Goal: Information Seeking & Learning: Learn about a topic

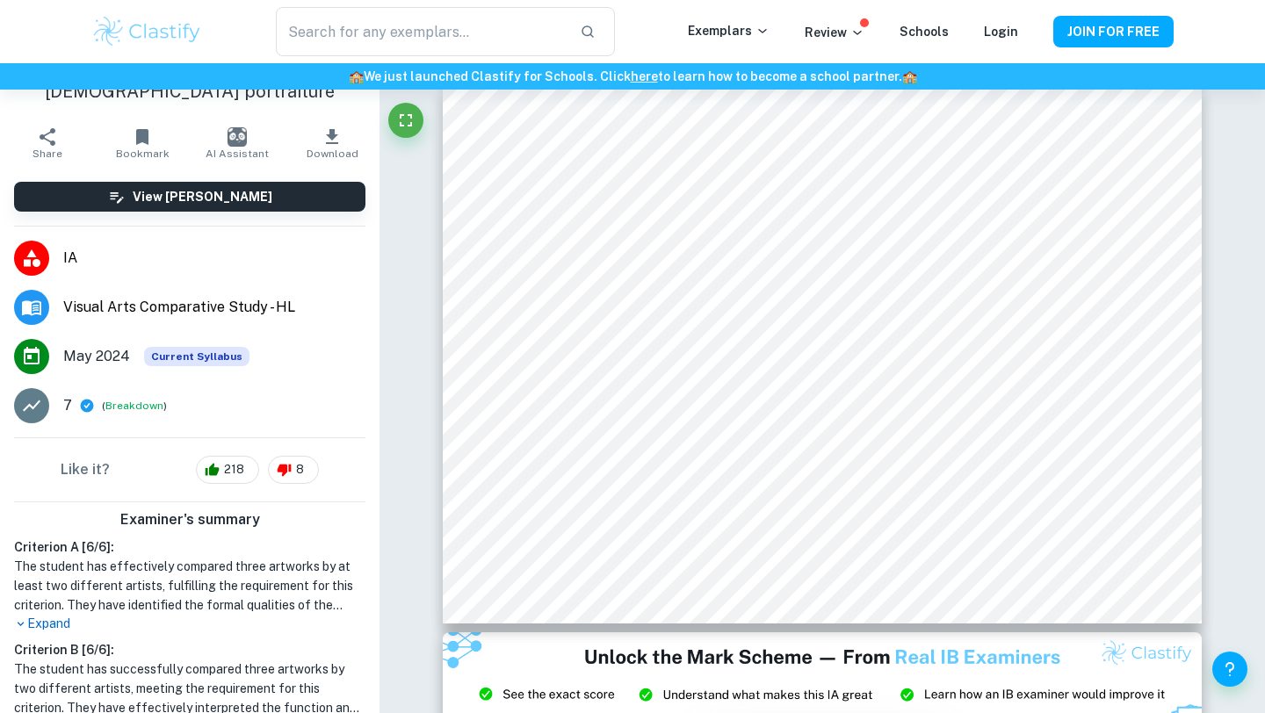
scroll to position [55, 0]
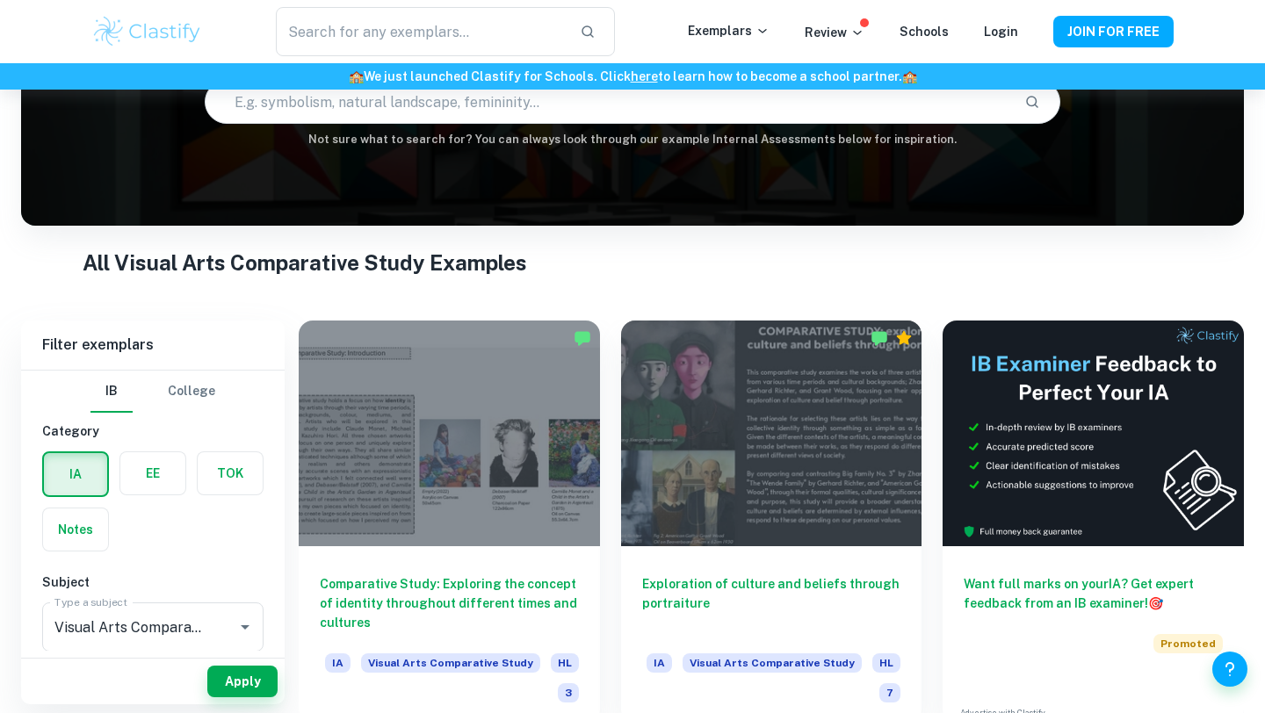
scroll to position [516, 0]
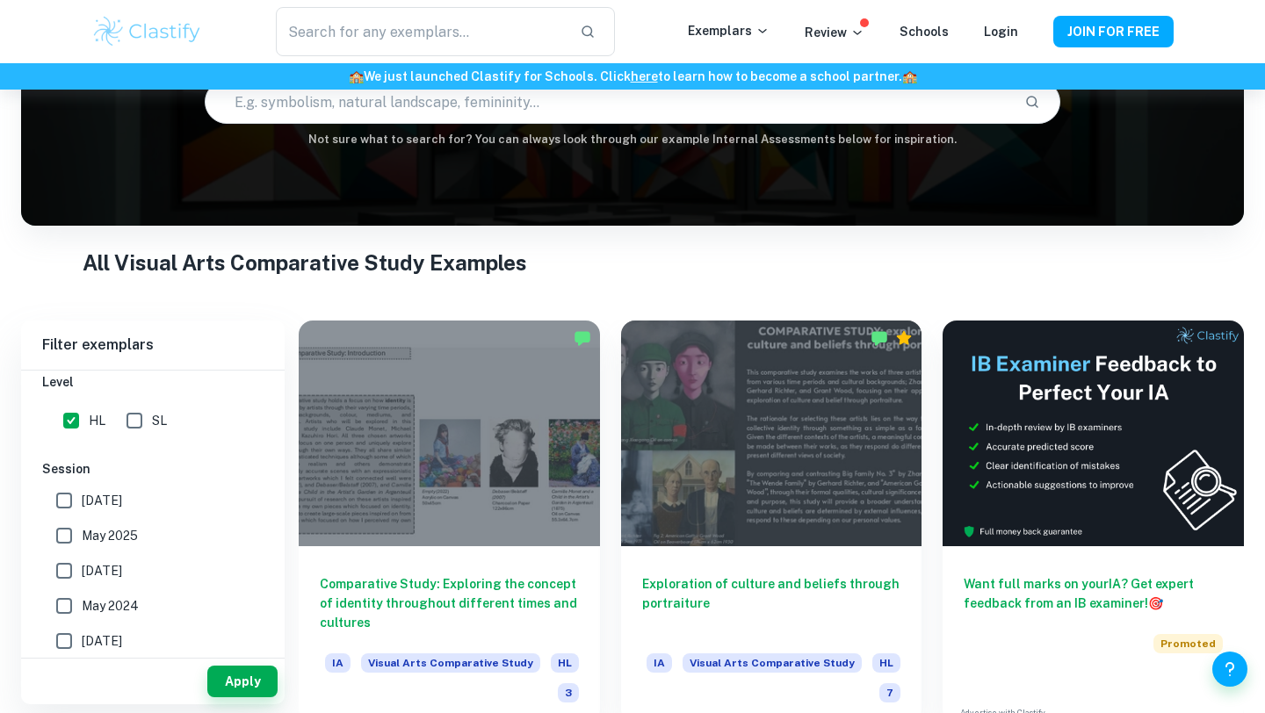
click at [139, 433] on input "SL" at bounding box center [134, 420] width 35 height 35
checkbox input "true"
click at [122, 504] on span "May 2026" at bounding box center [102, 500] width 40 height 19
click at [82, 504] on input "May 2026" at bounding box center [64, 500] width 35 height 35
click at [122, 504] on span "May 2026" at bounding box center [102, 500] width 40 height 19
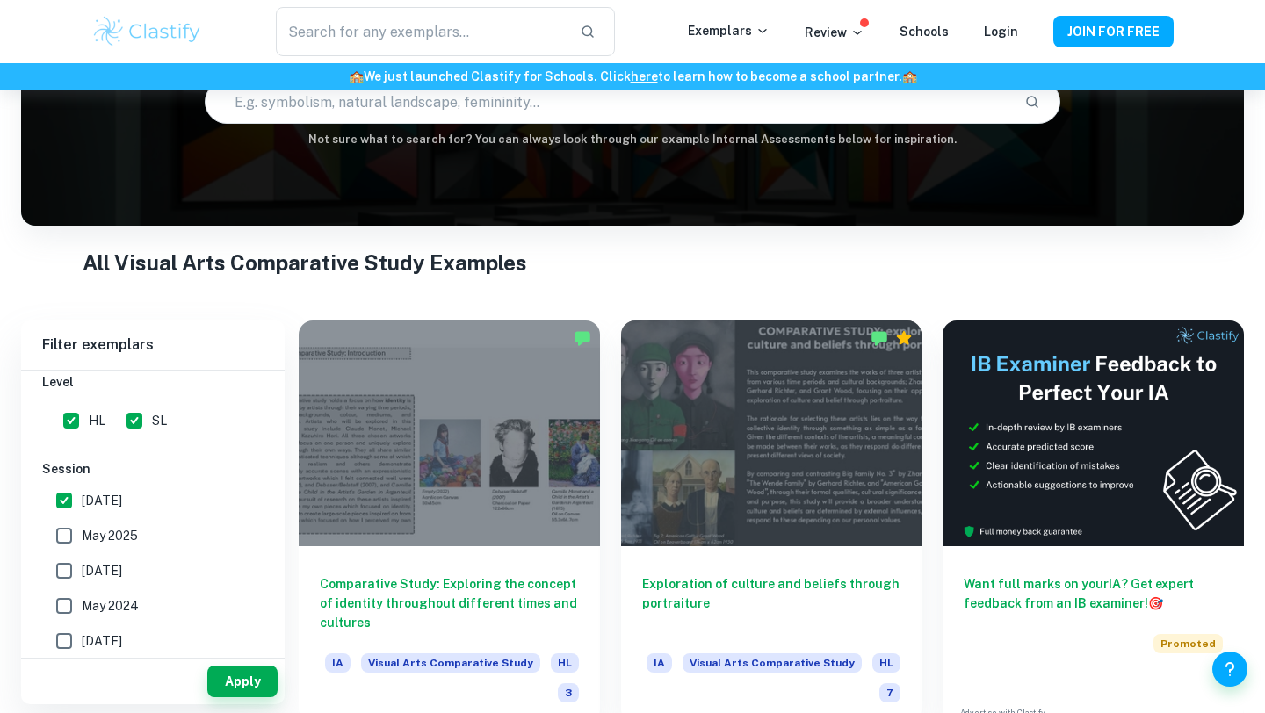
click at [82, 504] on input "May 2026" at bounding box center [64, 500] width 35 height 35
checkbox input "false"
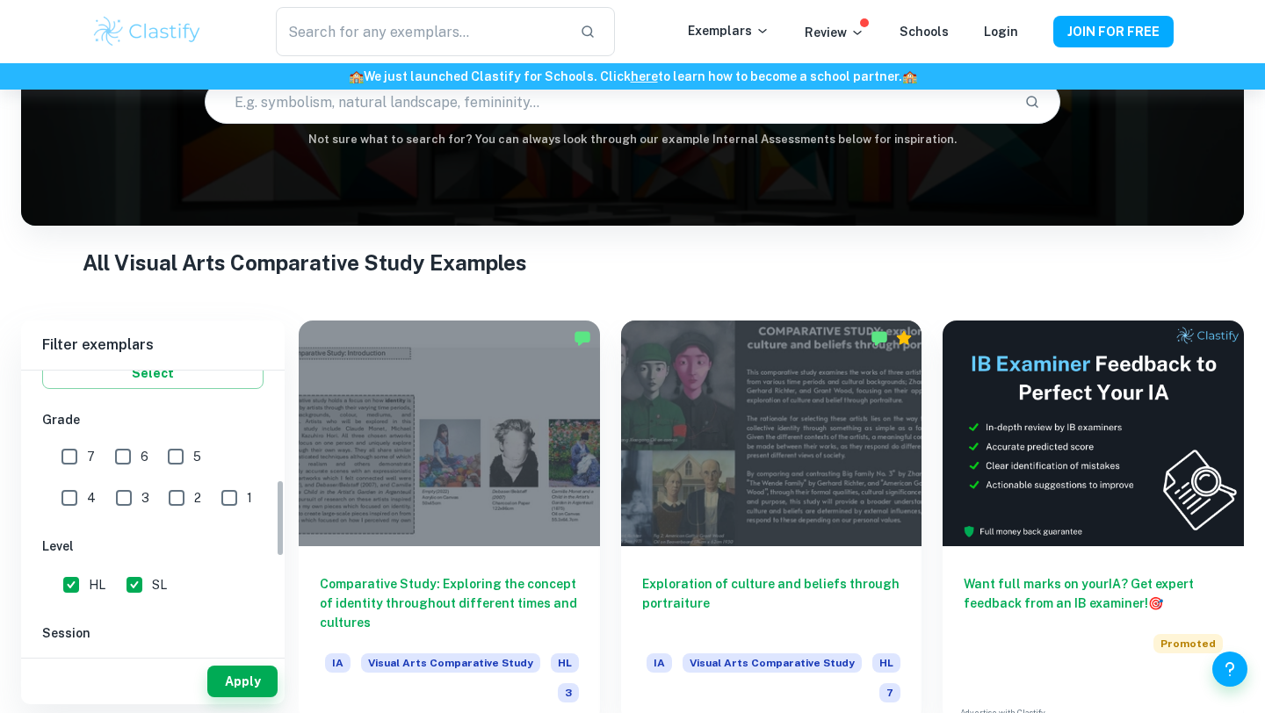
scroll to position [318, 0]
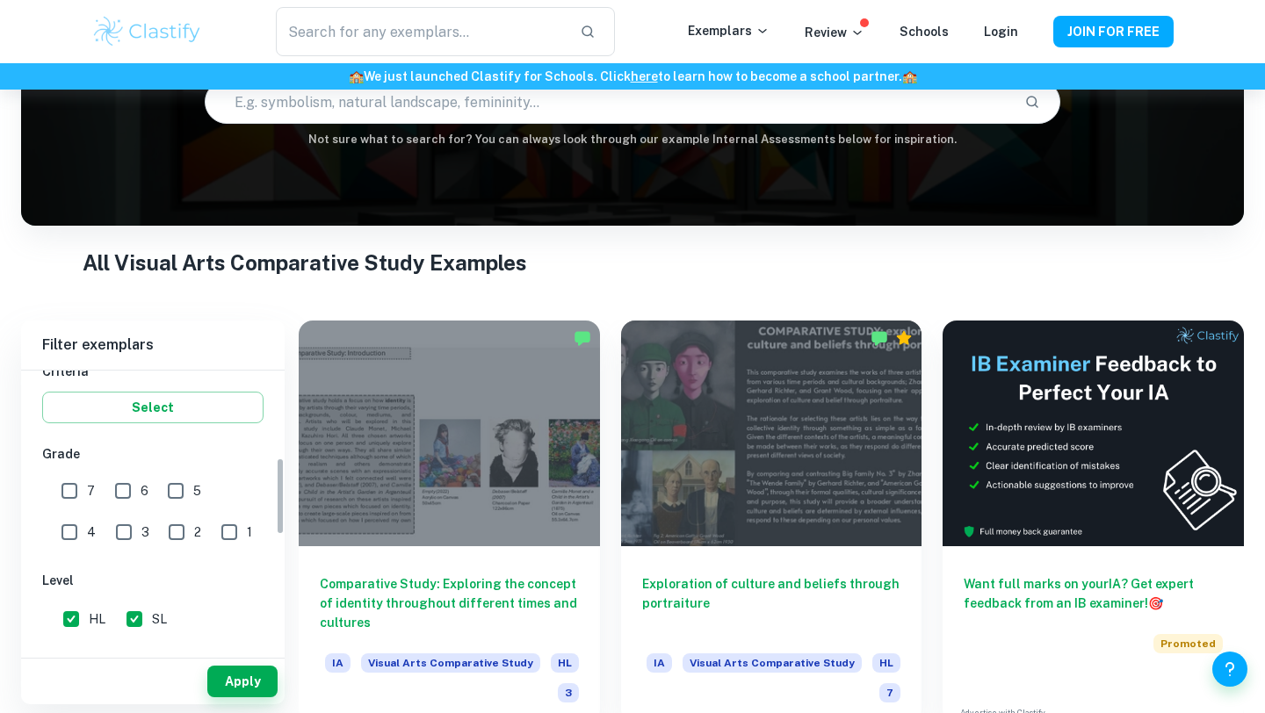
click at [98, 493] on div "7" at bounding box center [82, 488] width 53 height 40
click at [80, 493] on input "7" at bounding box center [69, 490] width 35 height 35
checkbox input "true"
click at [121, 493] on input "6" at bounding box center [122, 490] width 35 height 35
checkbox input "true"
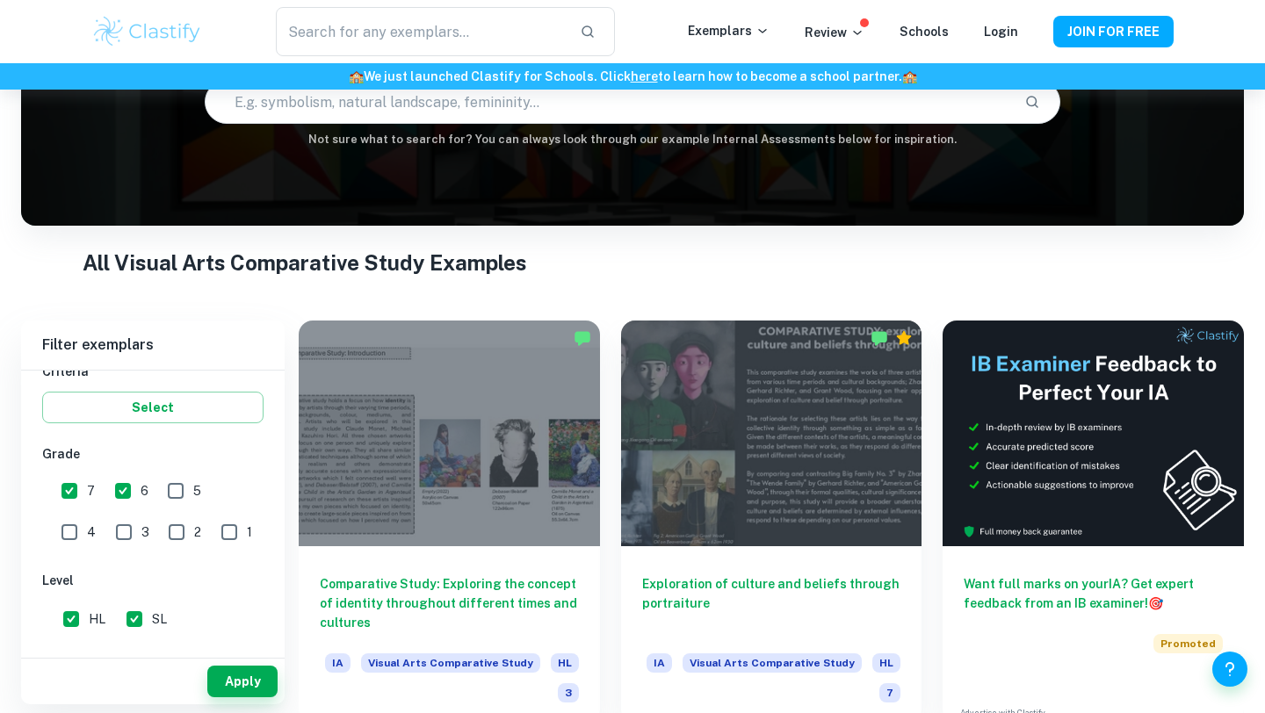
click at [262, 683] on button "Apply" at bounding box center [242, 682] width 70 height 32
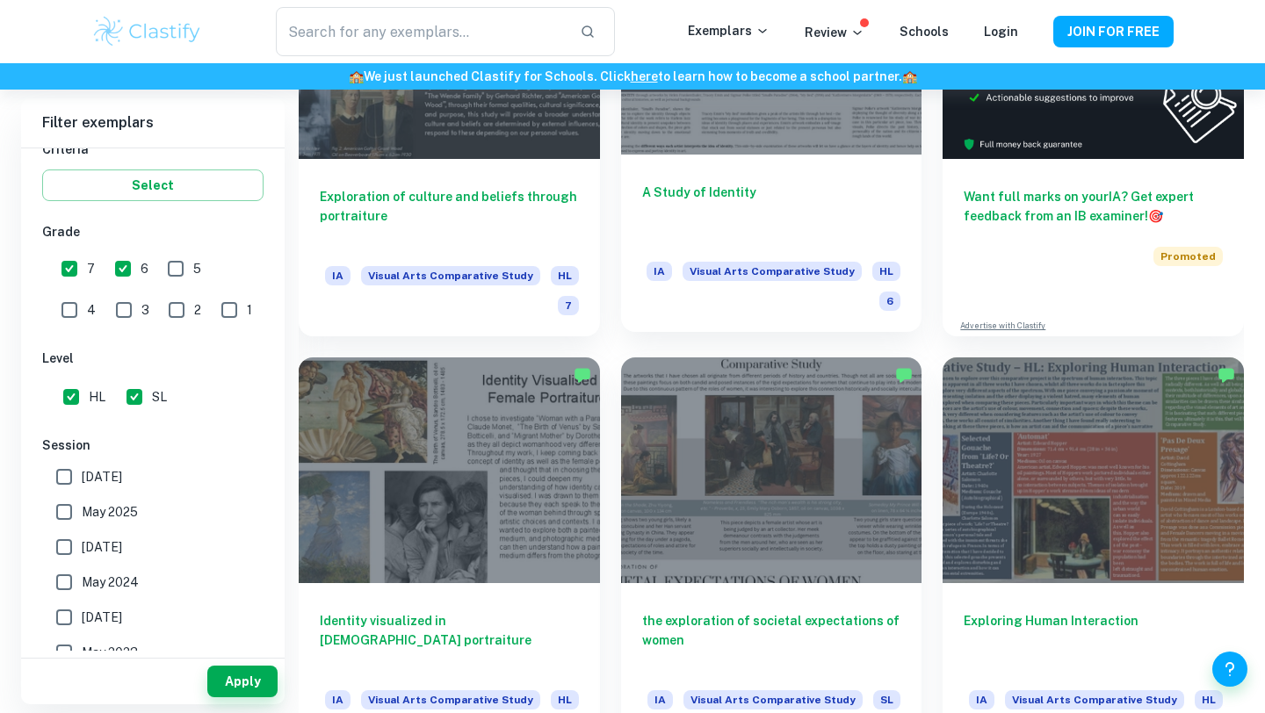
scroll to position [516, 0]
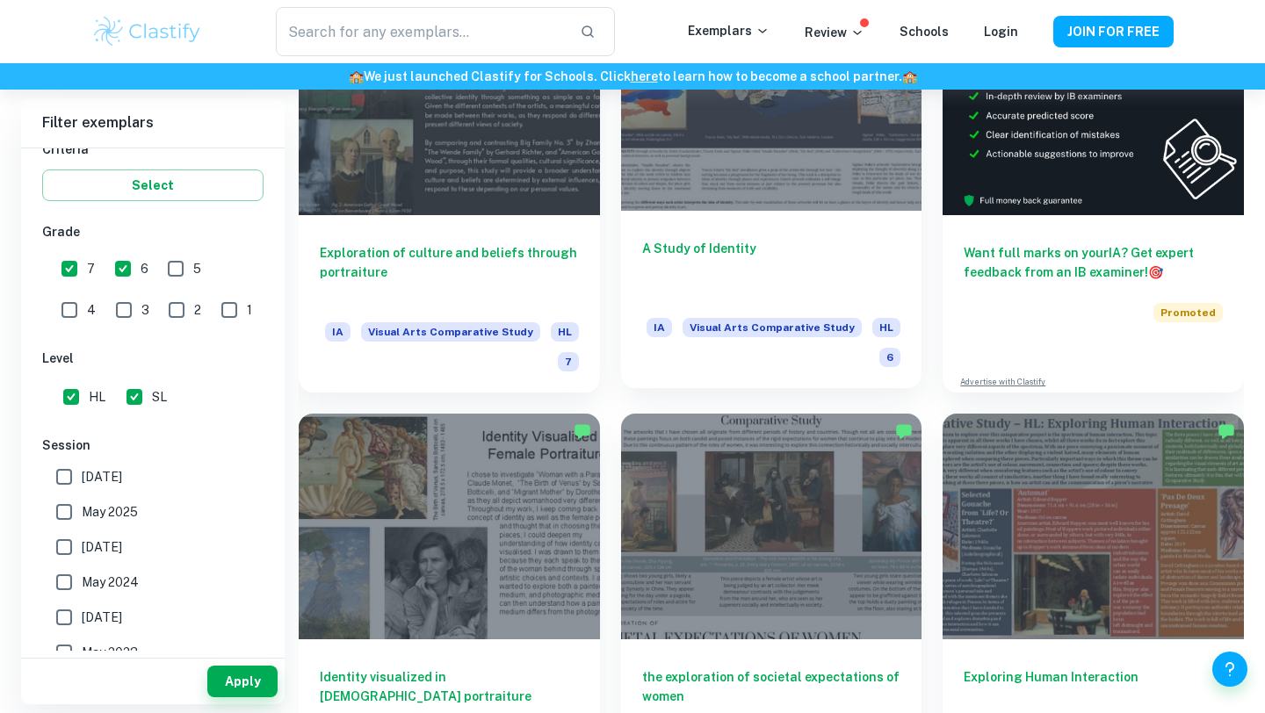
click at [841, 175] on div at bounding box center [771, 98] width 301 height 226
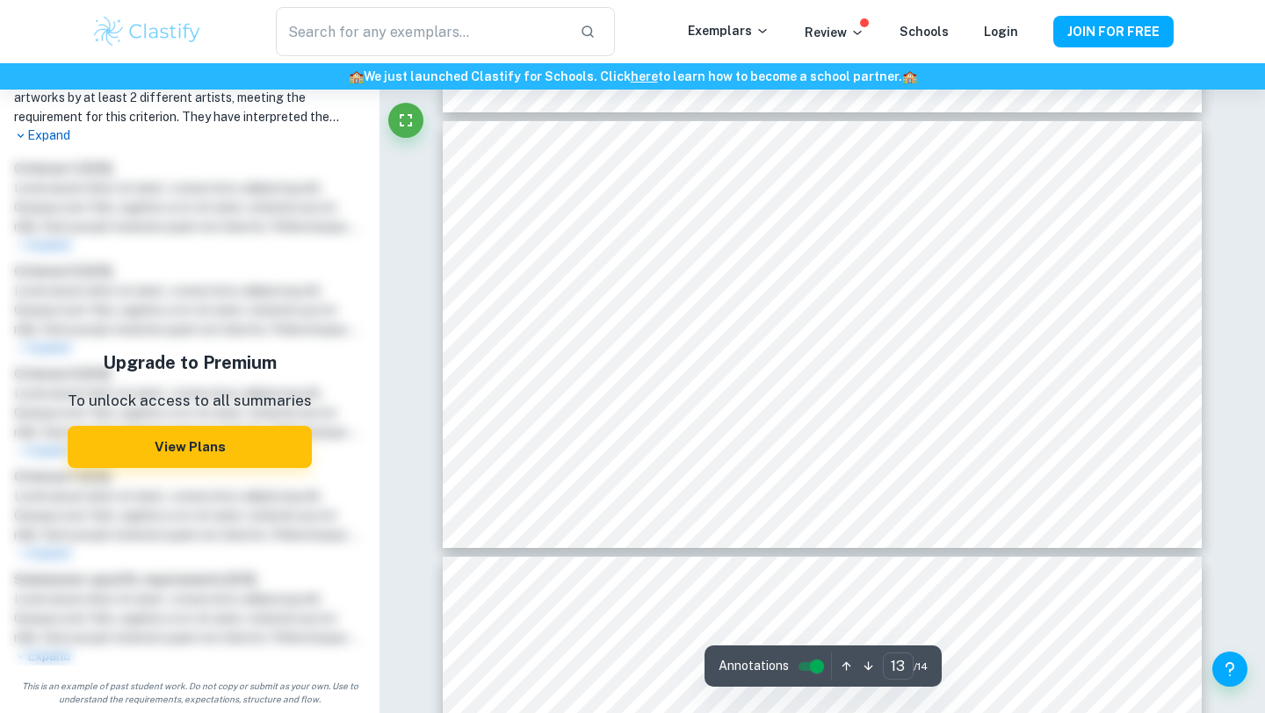
scroll to position [5579, 0]
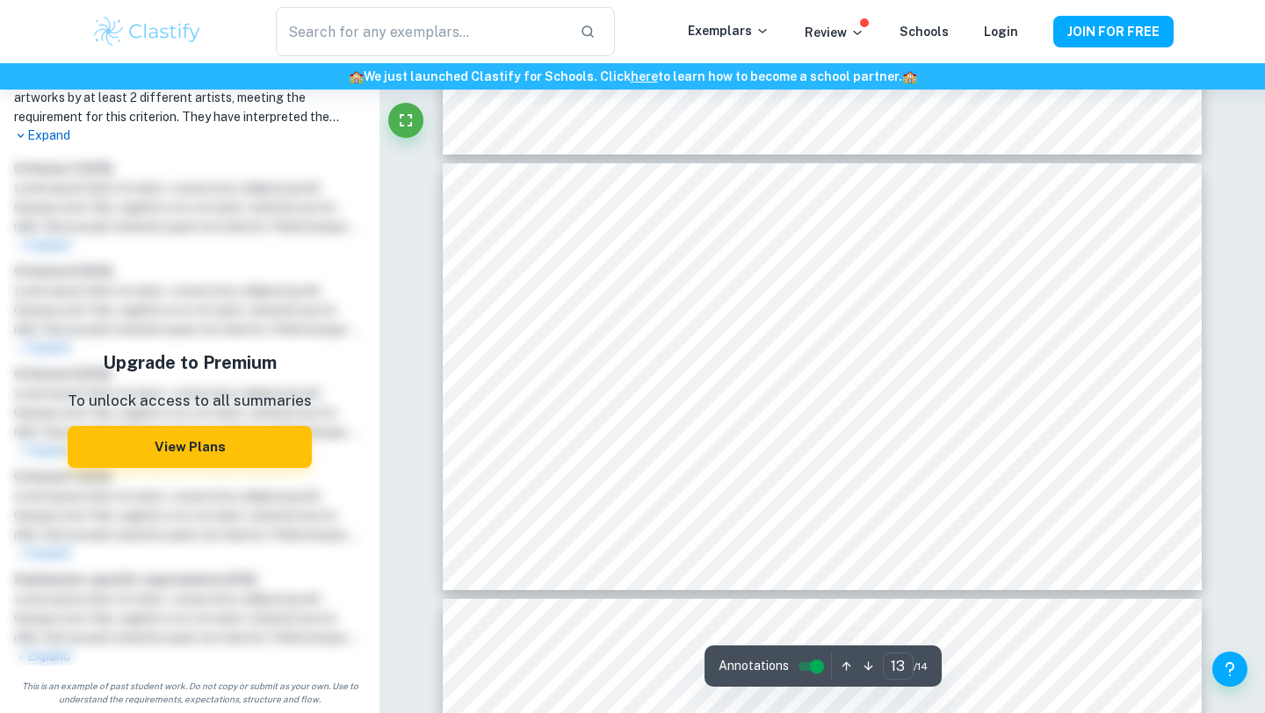
type input "14"
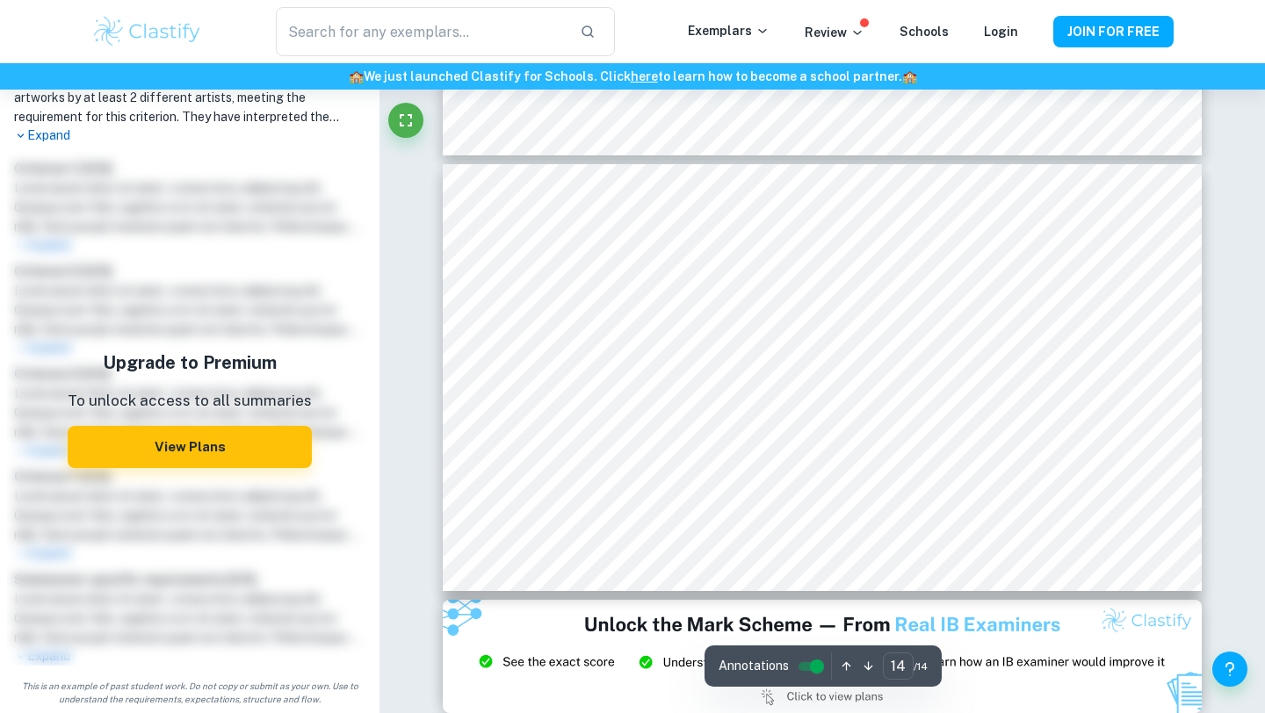
scroll to position [5984, 0]
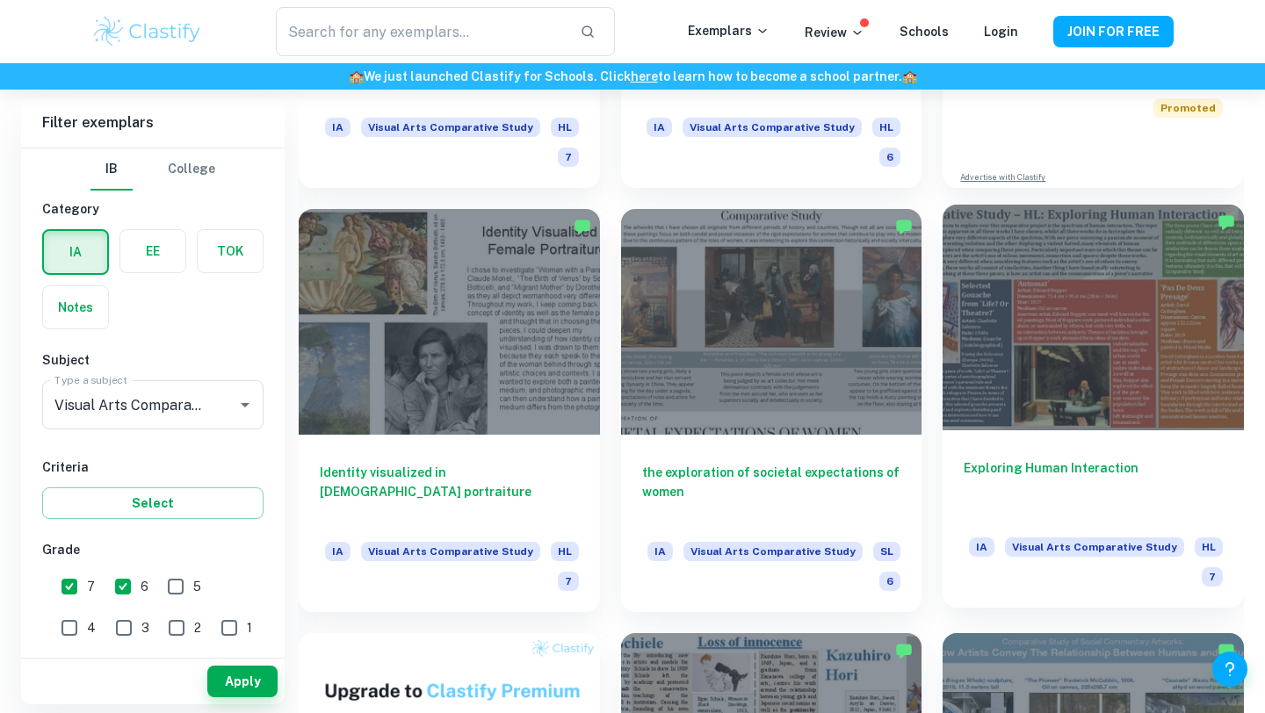
scroll to position [770, 0]
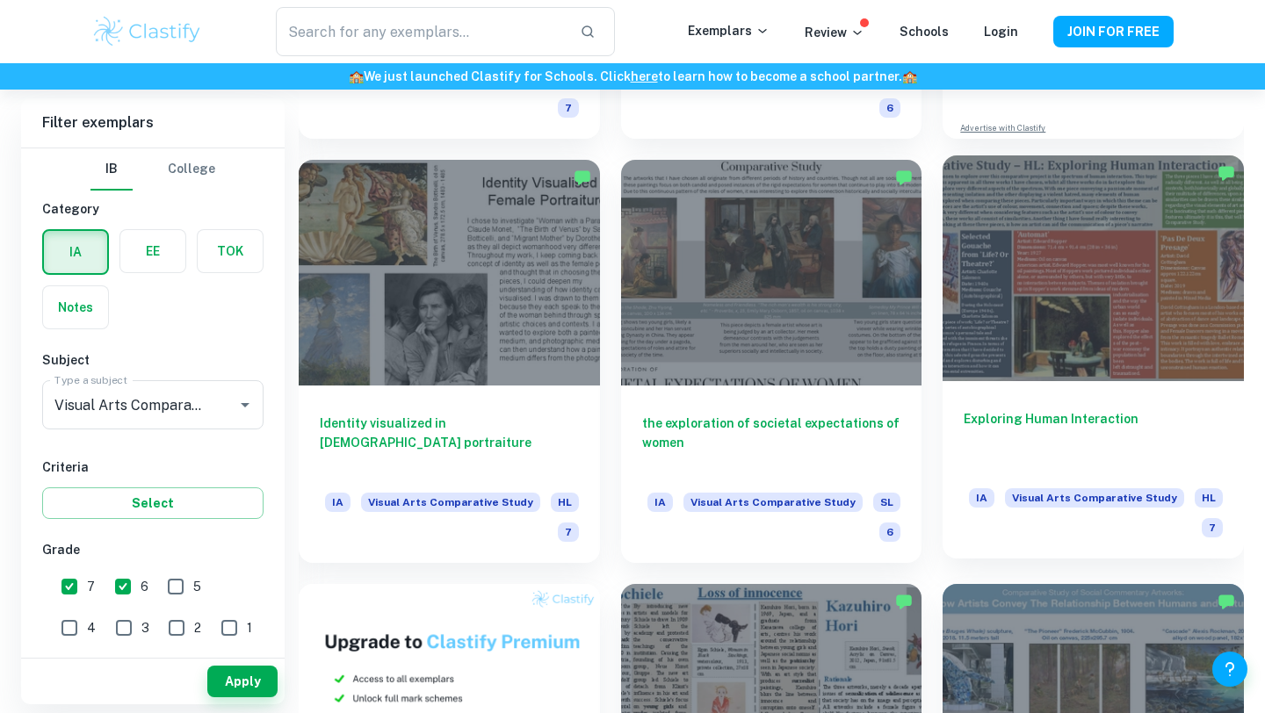
click at [1138, 304] on div at bounding box center [1093, 268] width 301 height 226
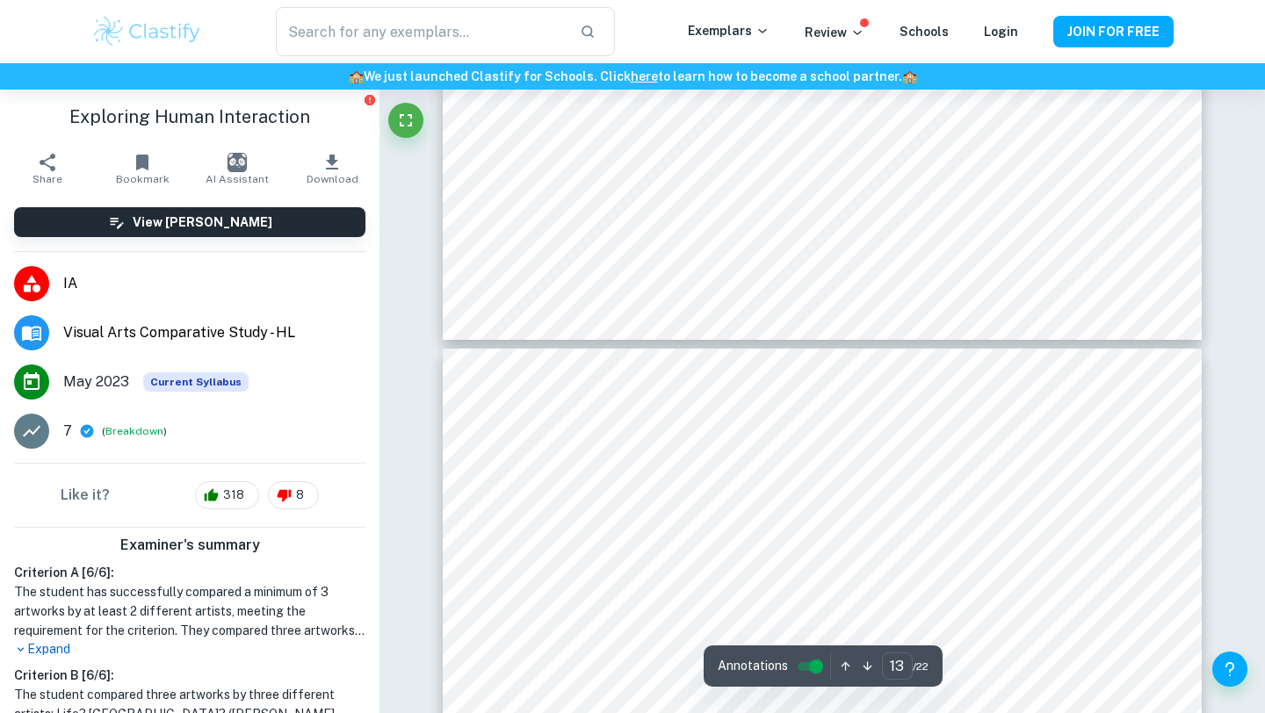
type input "12"
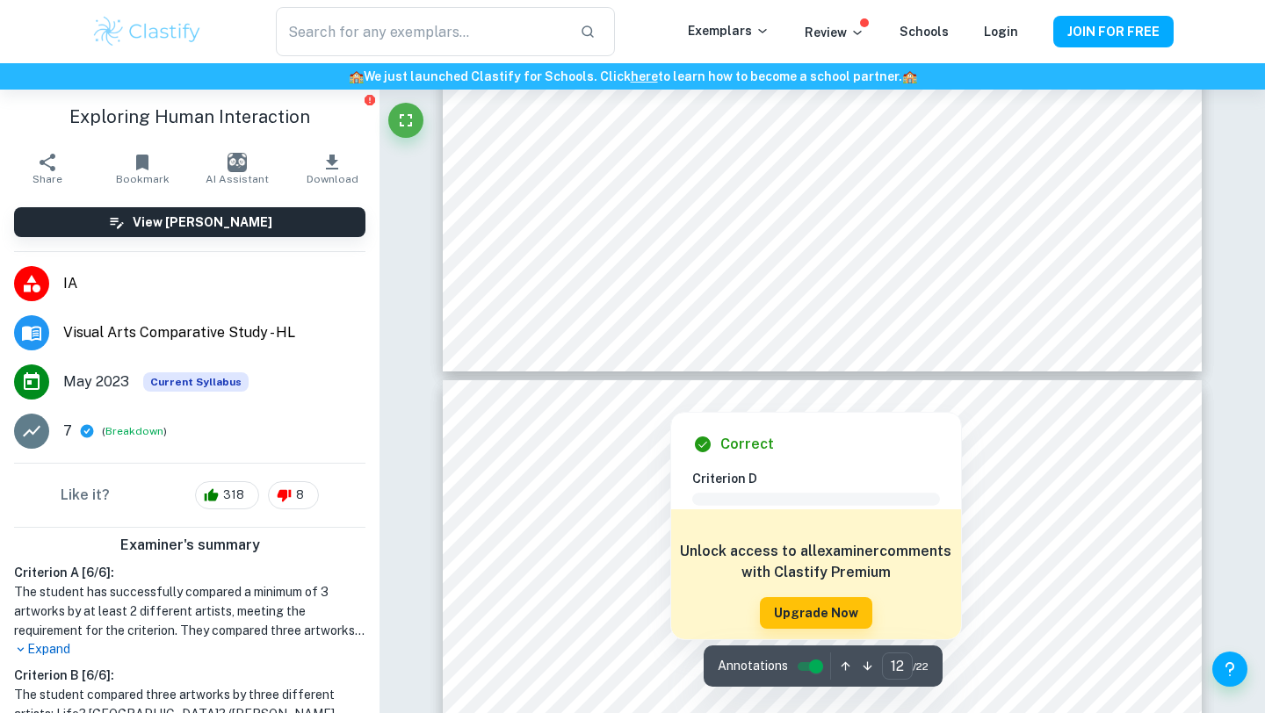
scroll to position [5330, 0]
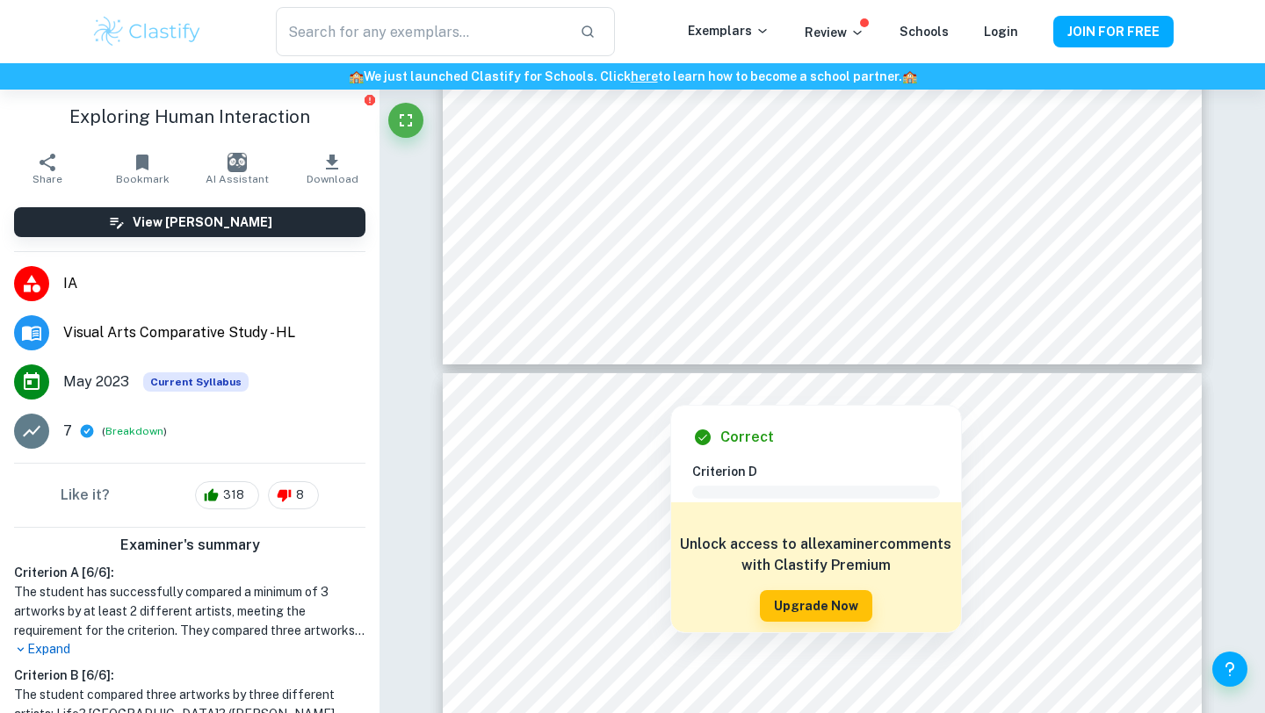
click at [699, 385] on div at bounding box center [670, 390] width 443 height 19
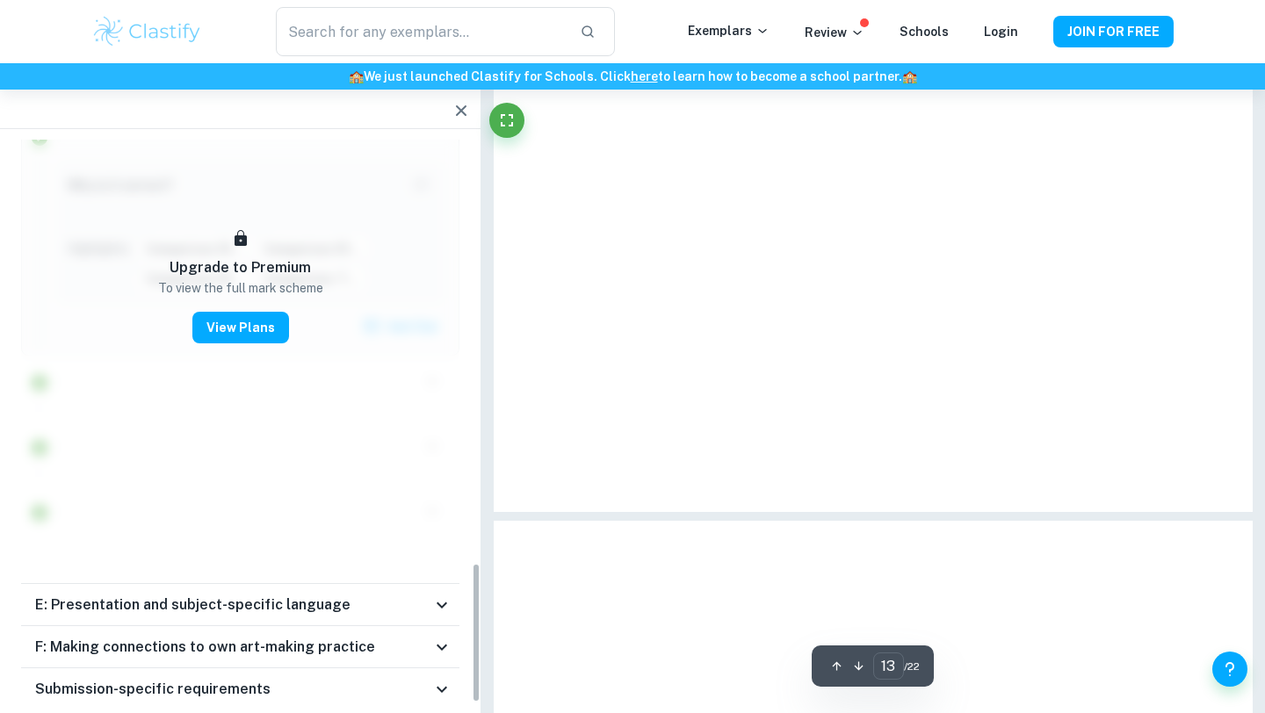
scroll to position [1371, 0]
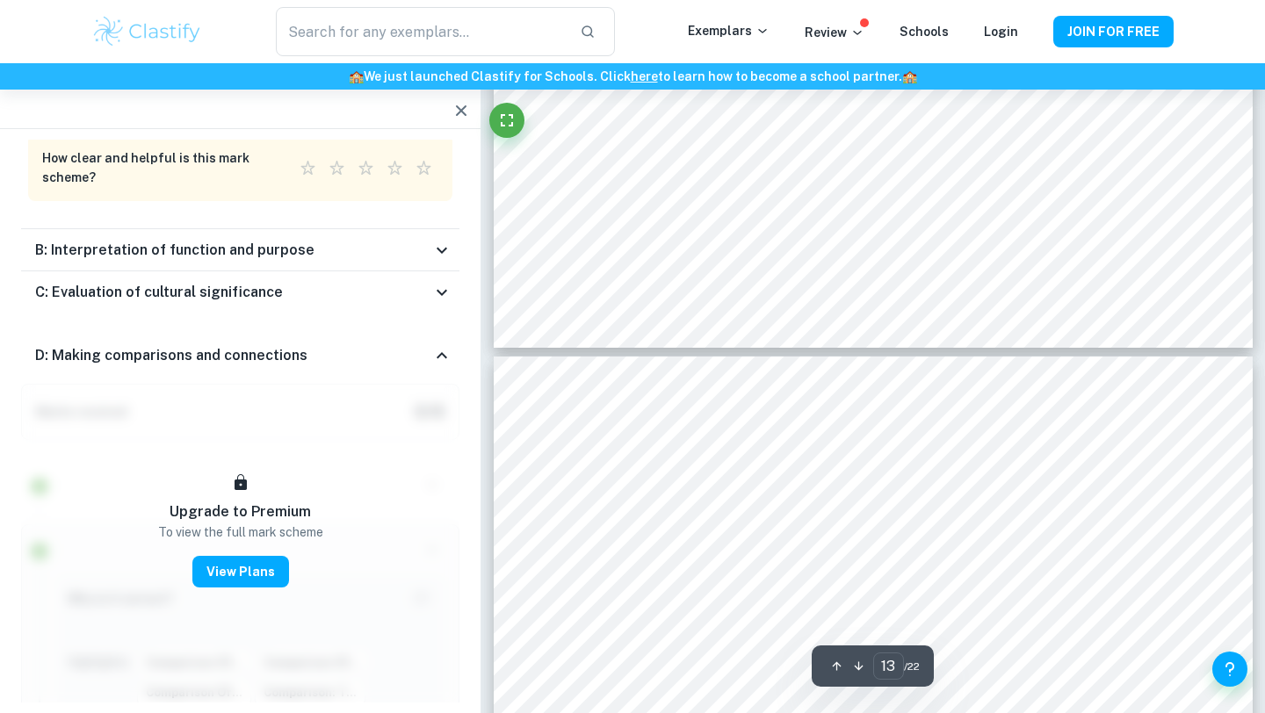
type input "12"
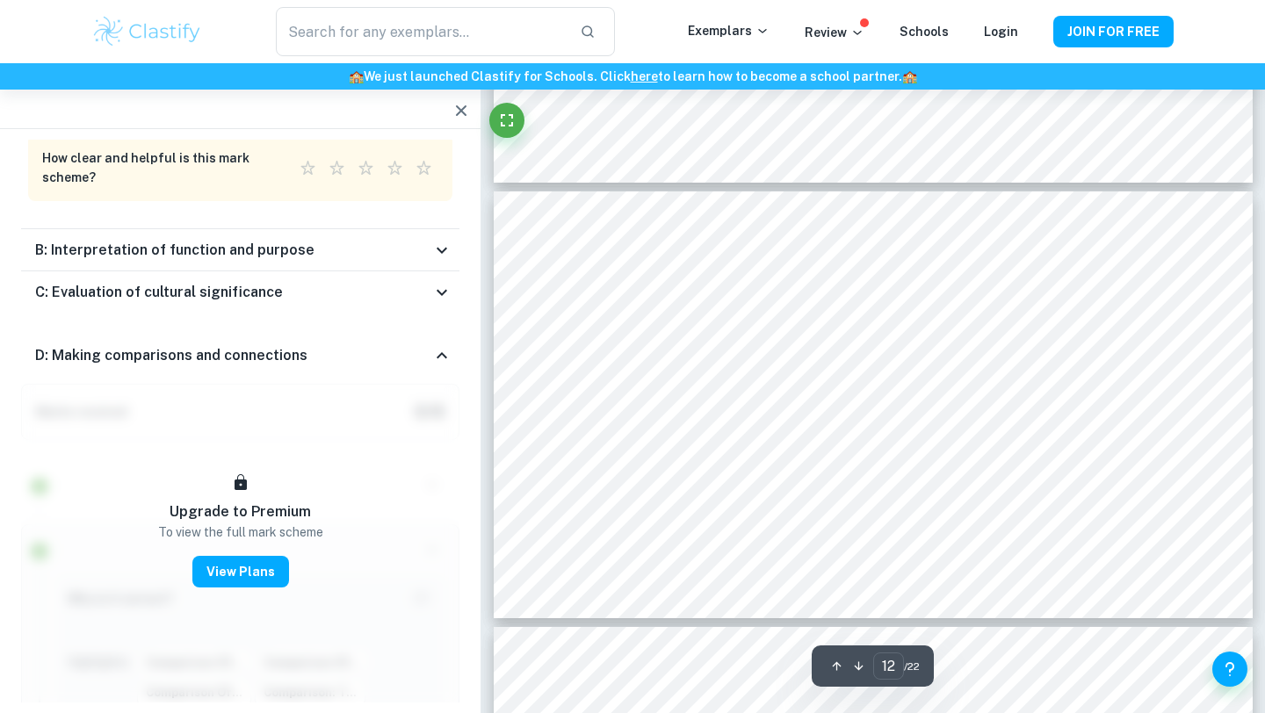
scroll to position [4700, 0]
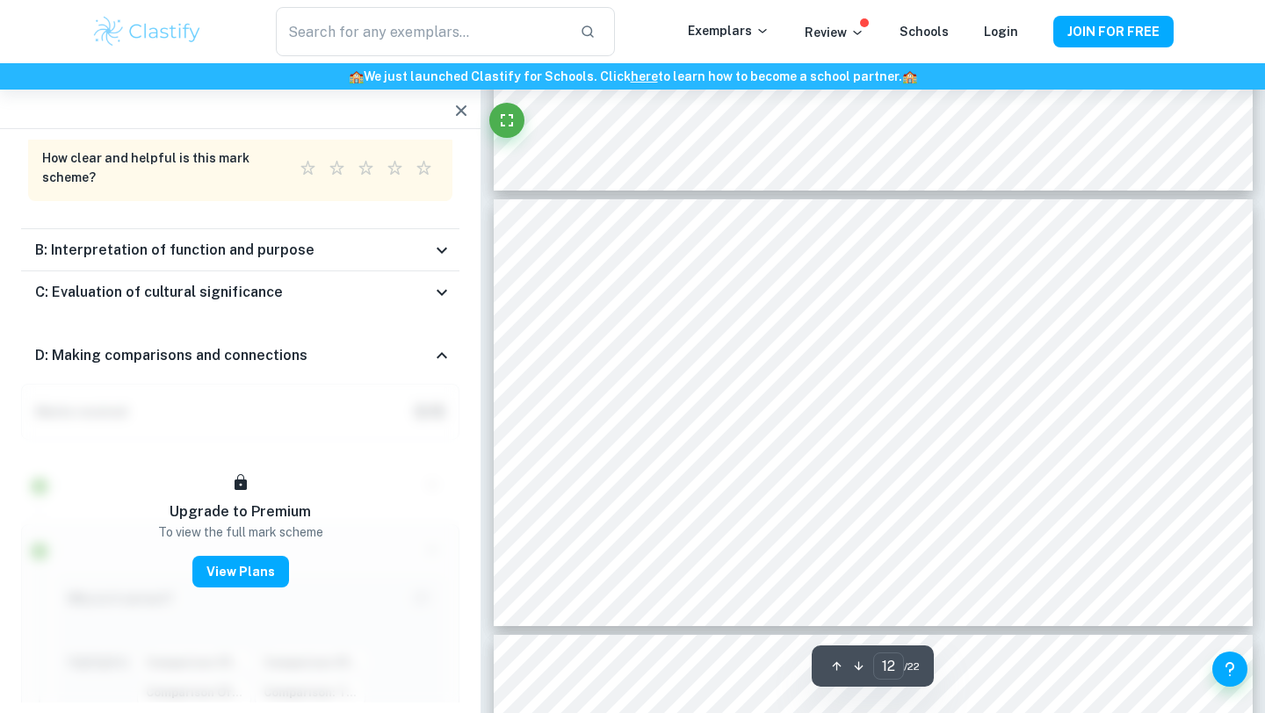
click at [643, 185] on div "Ask Clai 12 ​ / 22" at bounding box center [873, 194] width 759 height 9611
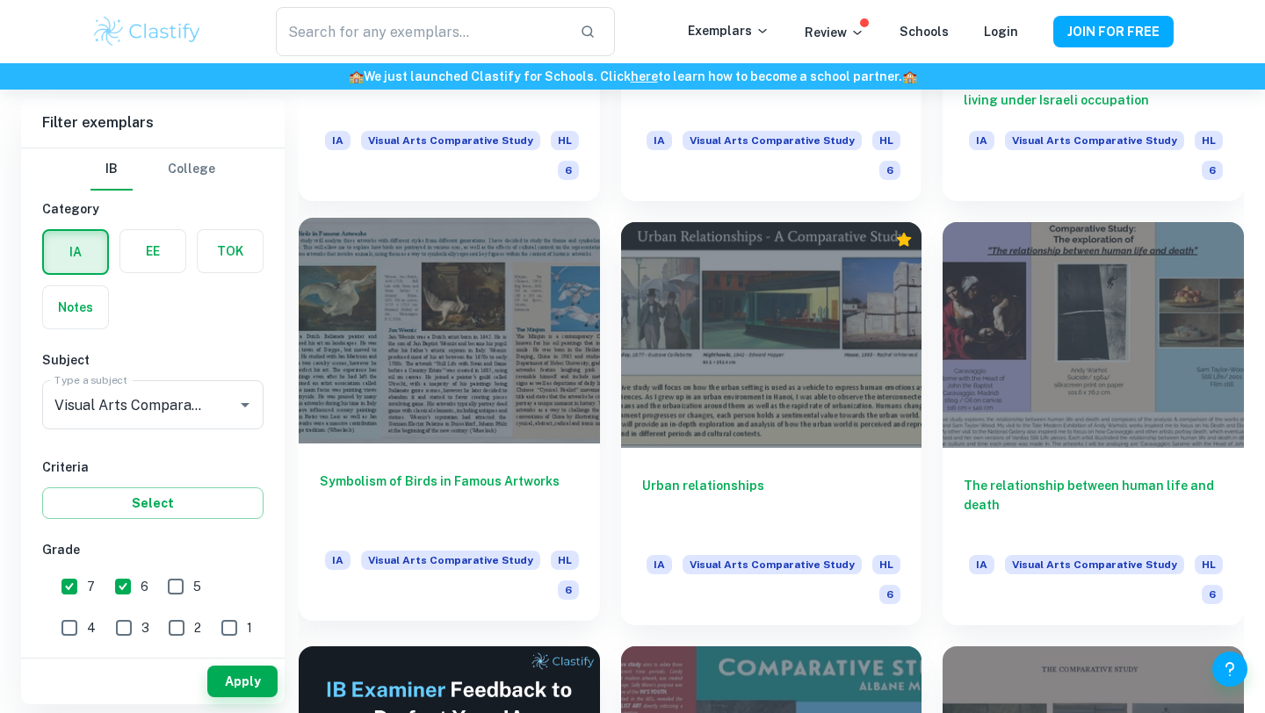
scroll to position [2406, 0]
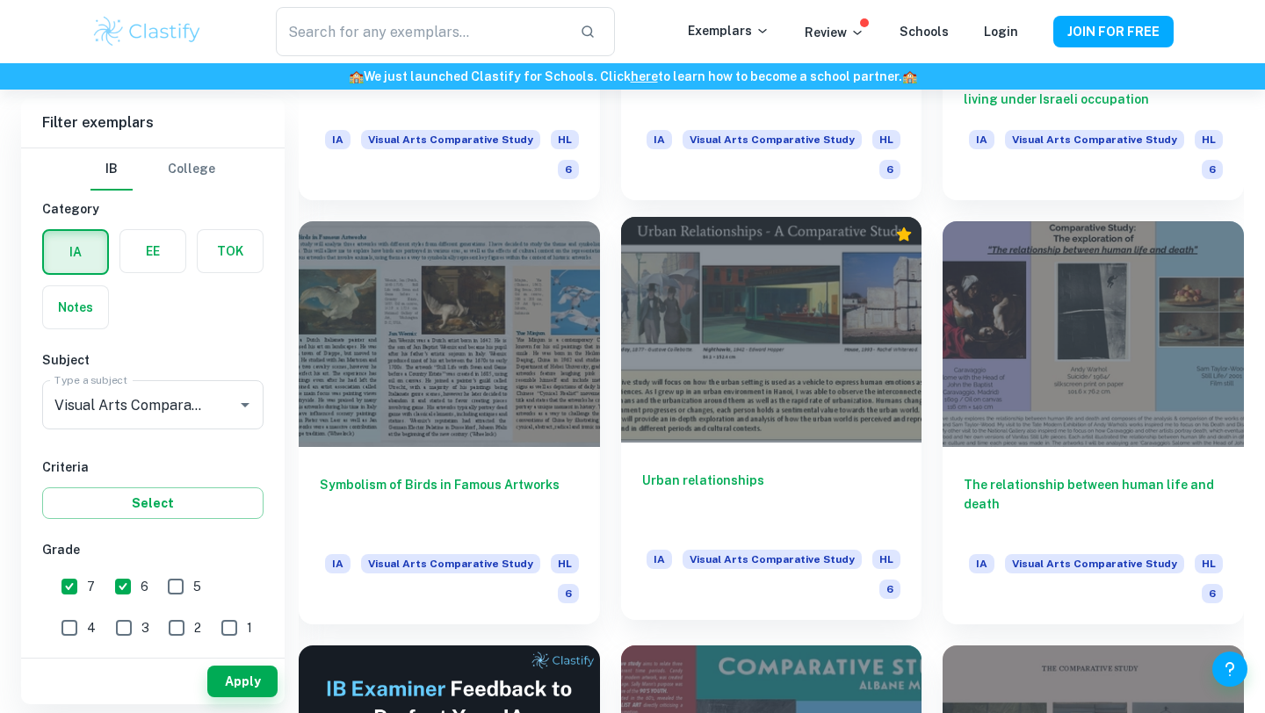
click at [740, 363] on div at bounding box center [771, 330] width 301 height 226
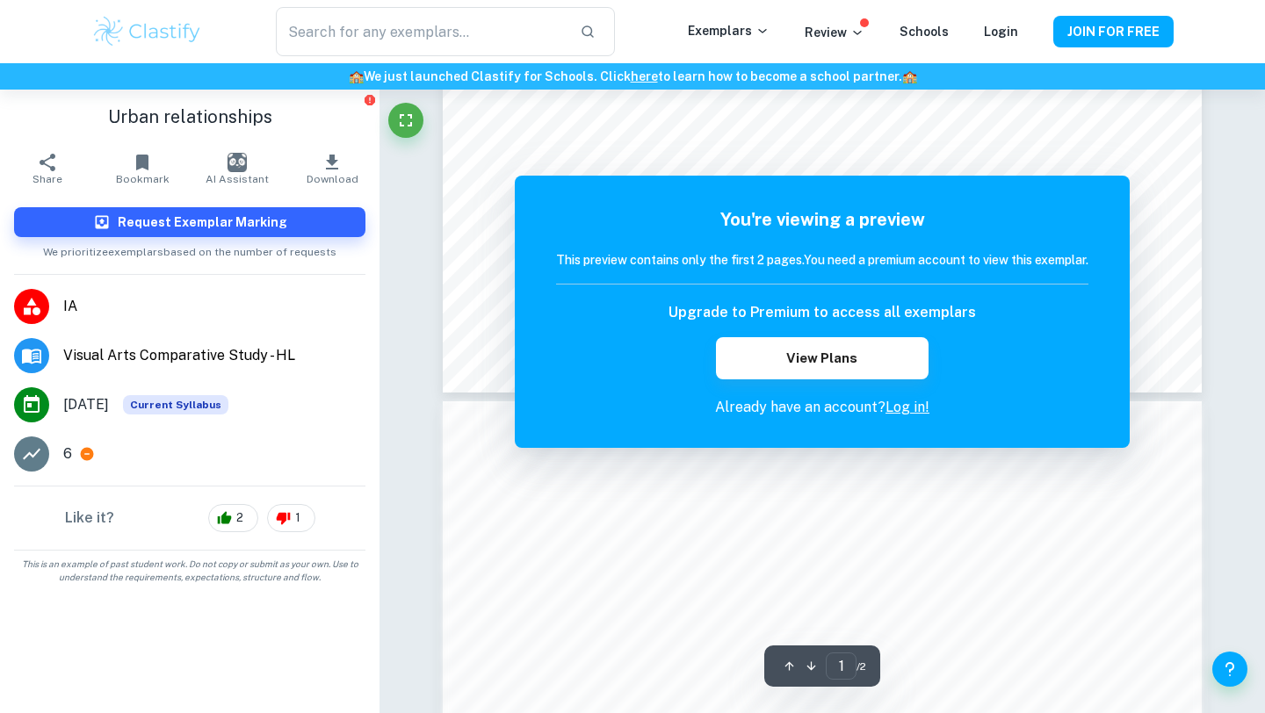
scroll to position [143, 0]
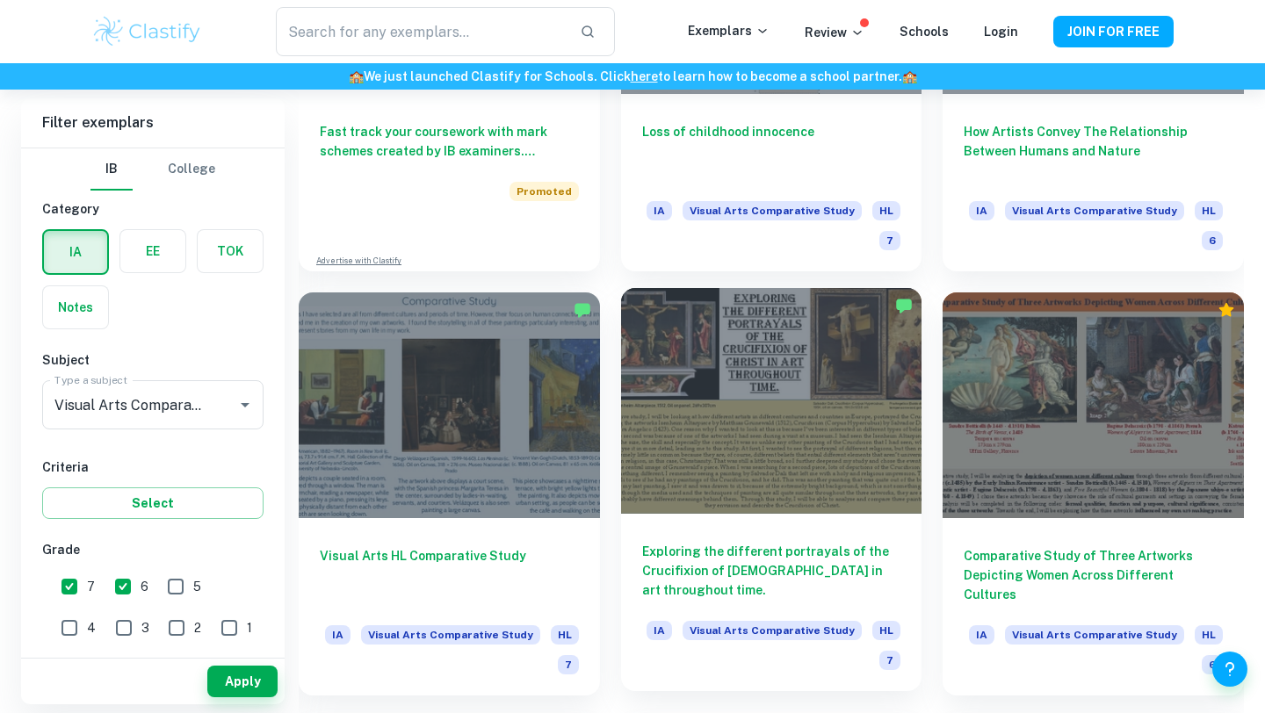
scroll to position [1490, 0]
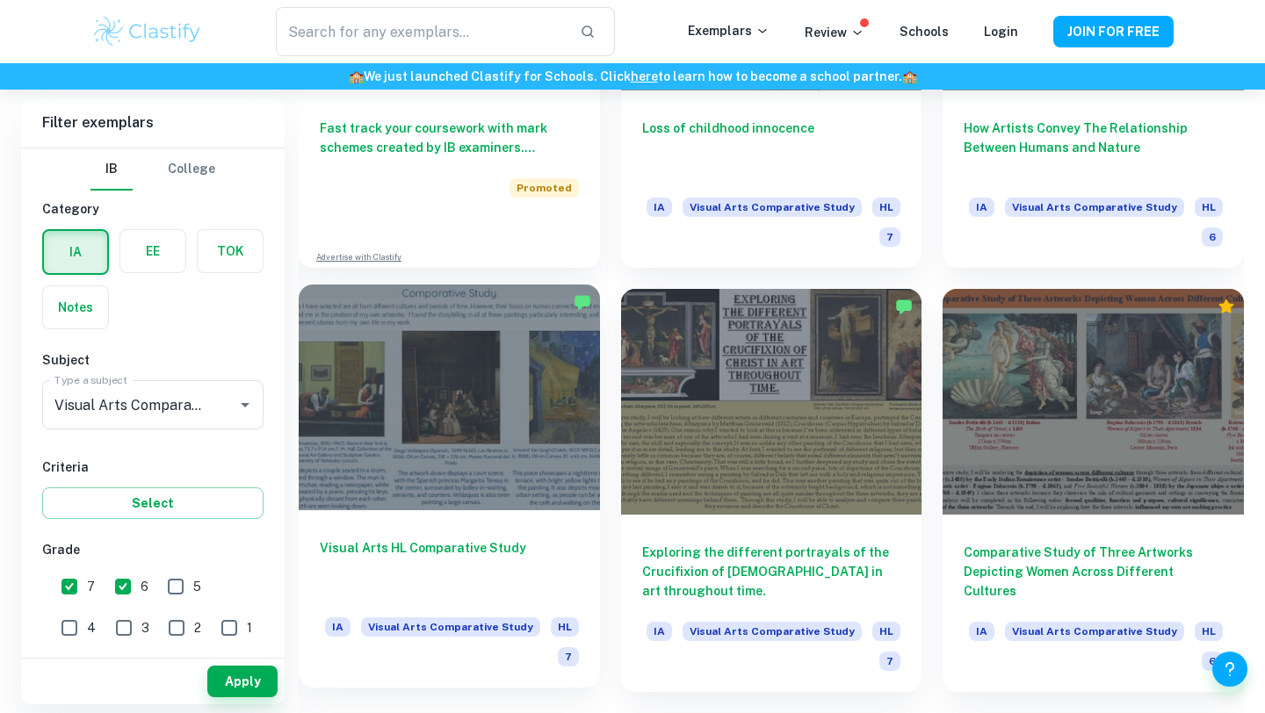
click at [487, 442] on div at bounding box center [449, 398] width 301 height 226
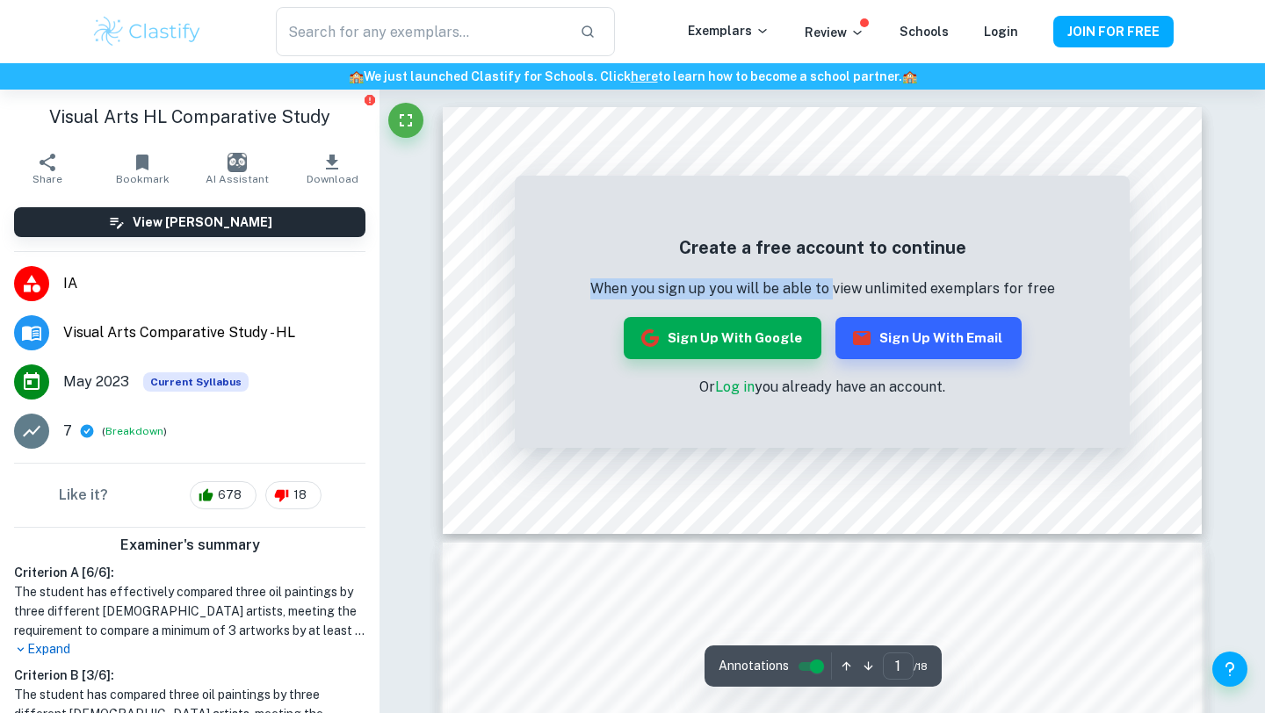
click at [833, 278] on p "When you sign up you will be able to view unlimited exemplars for free" at bounding box center [822, 288] width 465 height 21
click at [993, 96] on div "Ask Clai Annotations 1 ​ / 18 The remaining pages are not being displayed Creat…" at bounding box center [822, 590] width 759 height 1001
click at [749, 350] on button "Sign up with Google" at bounding box center [723, 338] width 198 height 42
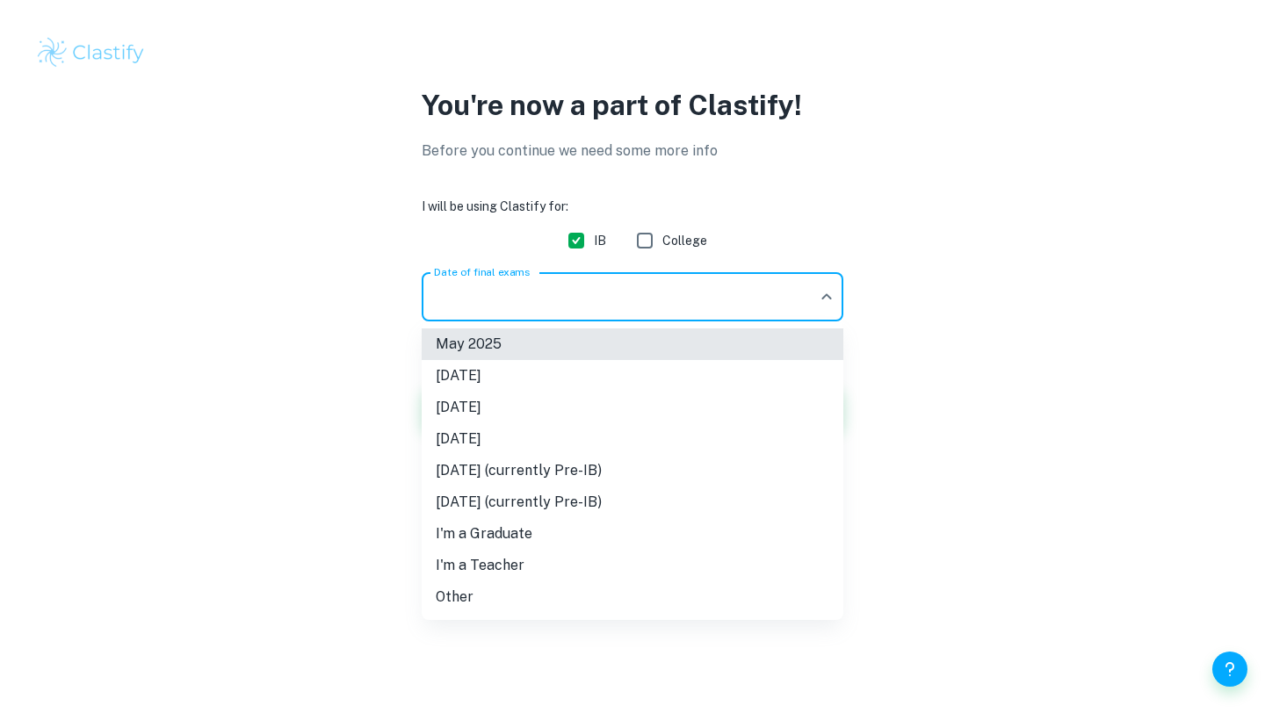
click at [675, 296] on body "We value your privacy We use cookies to enhance your browsing experience, serve…" at bounding box center [632, 356] width 1265 height 713
click at [631, 372] on li "November 2025" at bounding box center [633, 376] width 422 height 32
type input "N25"
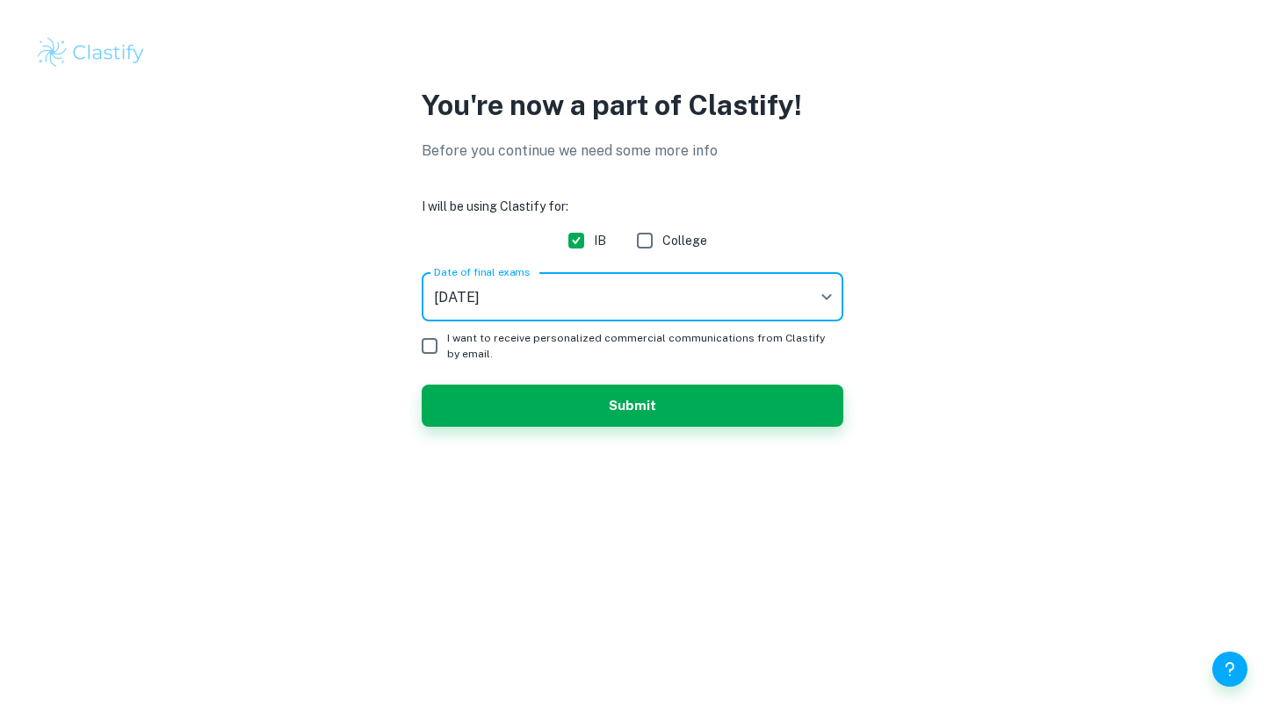
click at [490, 343] on span "I want to receive personalized commercial communications from Clastify by email." at bounding box center [638, 346] width 382 height 32
click at [447, 343] on input "I want to receive personalized commercial communications from Clastify by email." at bounding box center [429, 346] width 35 height 35
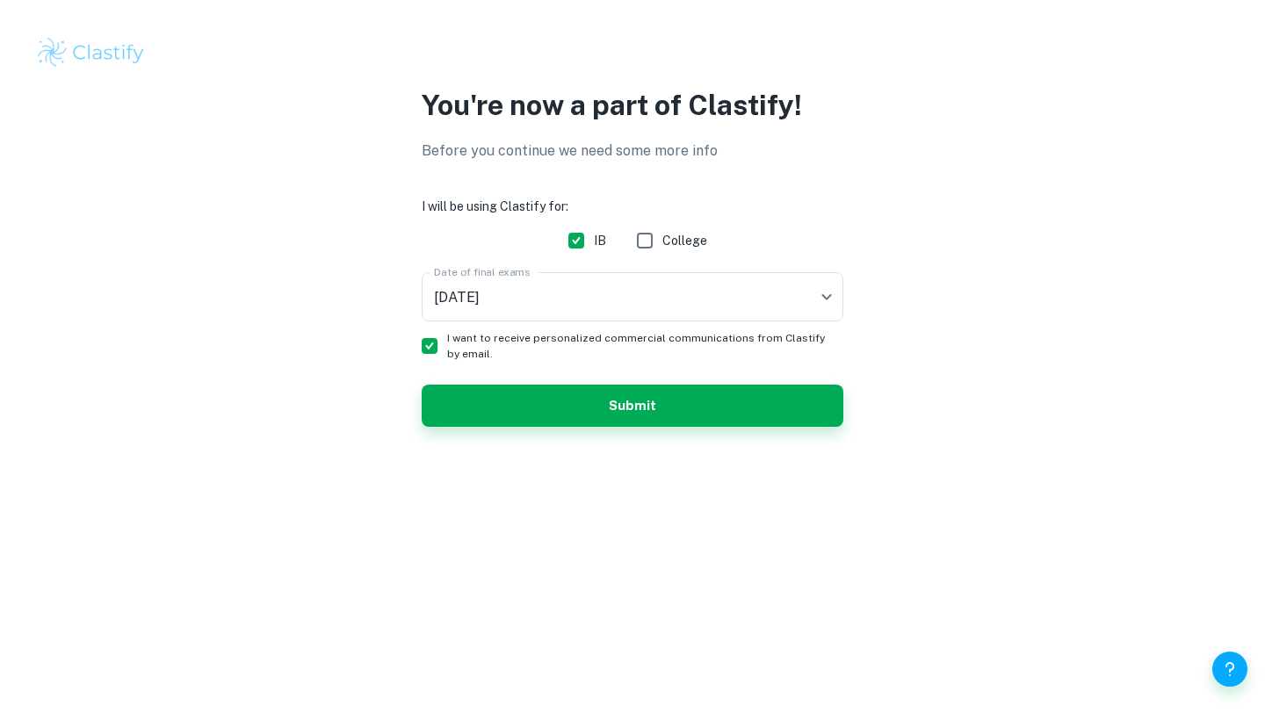
click at [526, 379] on form "I will be using Clastify for: IB College Date of final exams November 2025 N25 …" at bounding box center [633, 312] width 422 height 230
click at [506, 356] on span "I want to receive personalized commercial communications from Clastify by email." at bounding box center [638, 346] width 382 height 32
click at [447, 356] on input "I want to receive personalized commercial communications from Clastify by email." at bounding box center [429, 346] width 35 height 35
checkbox input "false"
click at [531, 408] on button "Submit" at bounding box center [633, 406] width 422 height 42
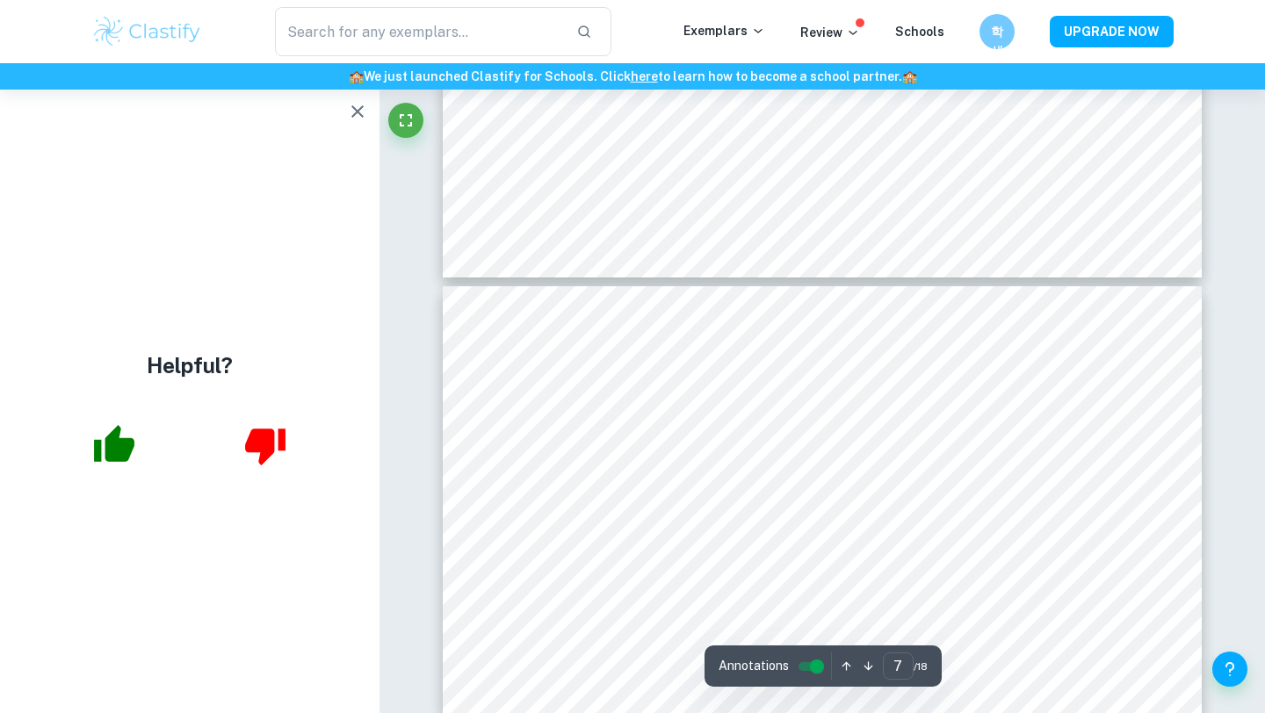
scroll to position [2691, 0]
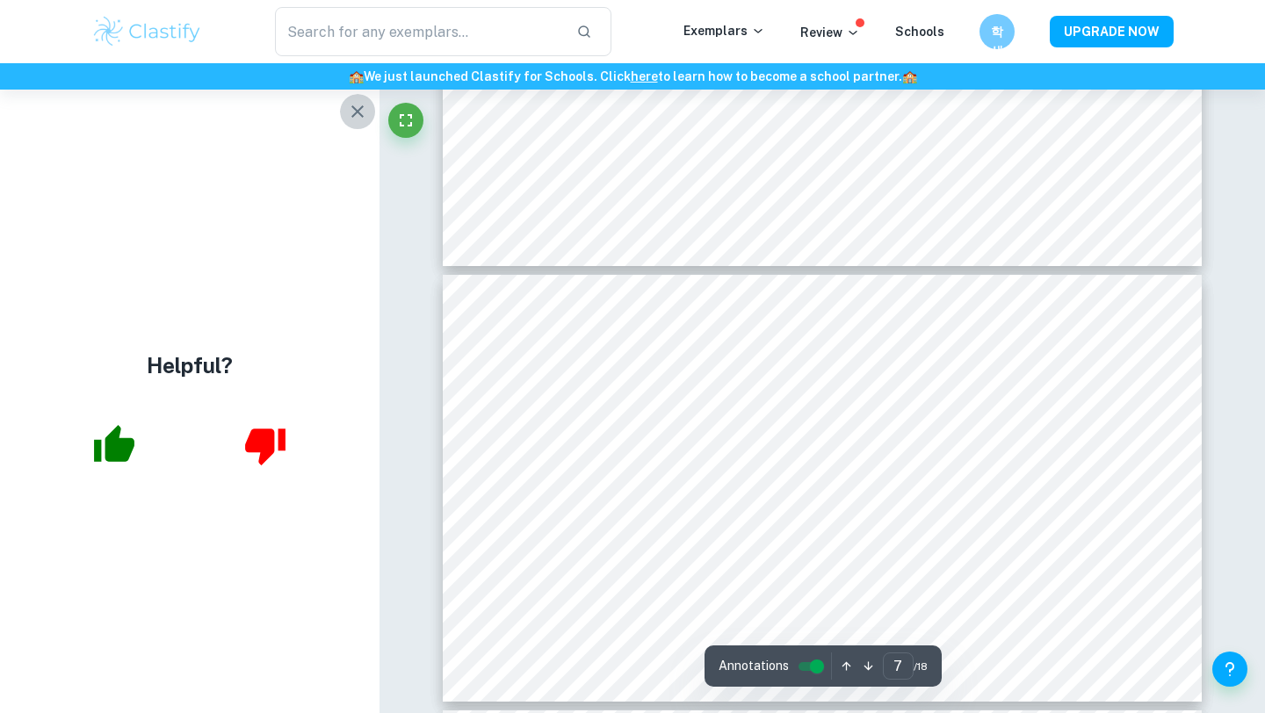
click at [351, 121] on icon "button" at bounding box center [357, 111] width 21 height 21
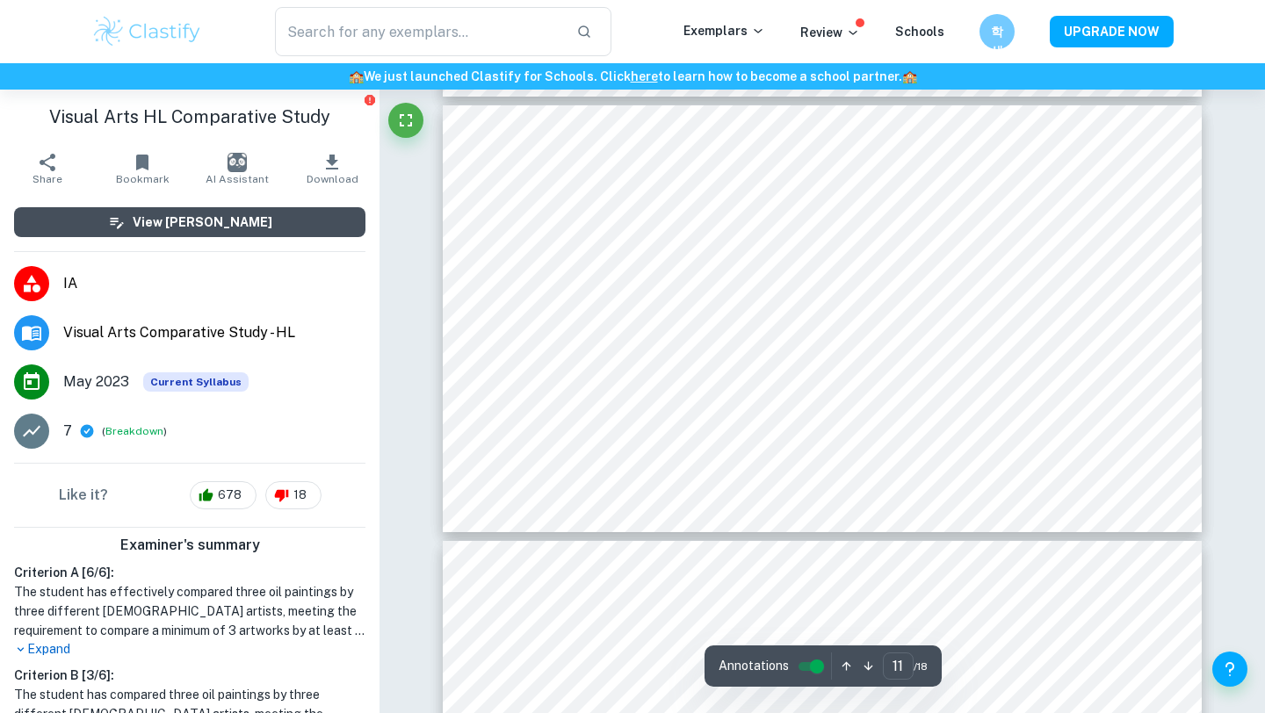
scroll to position [4737, 0]
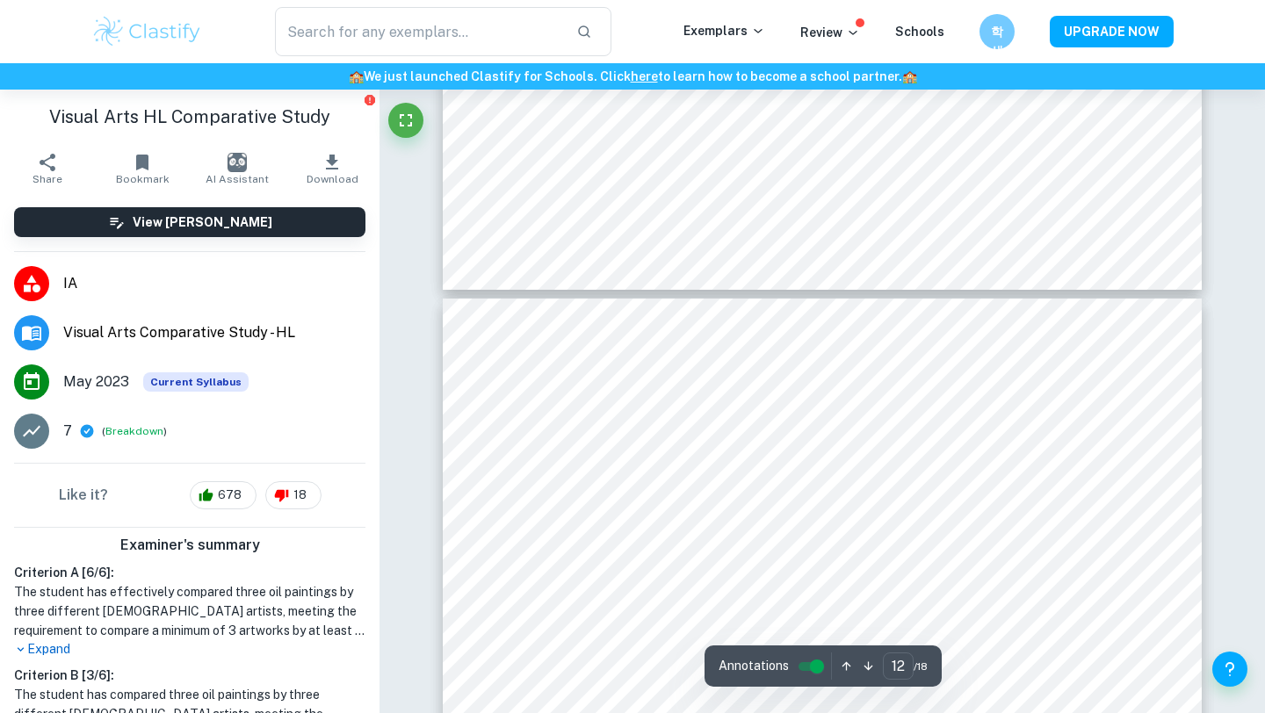
type input "11"
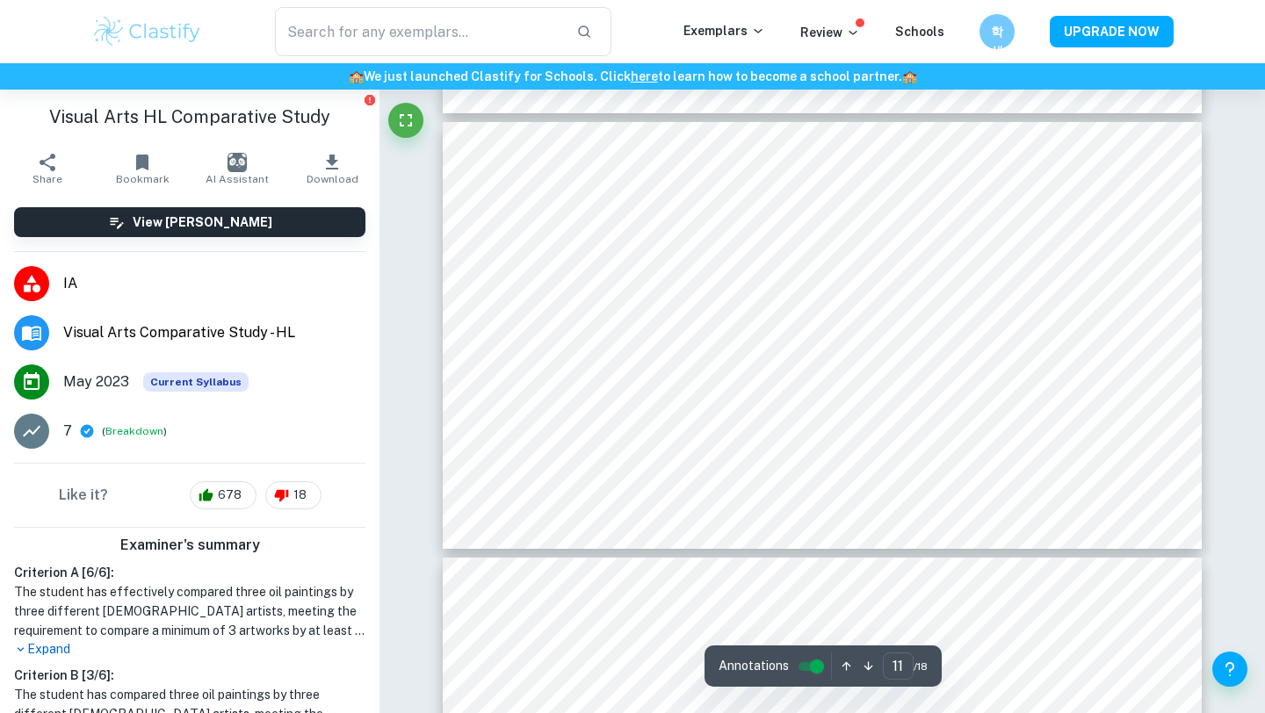
scroll to position [4684, 0]
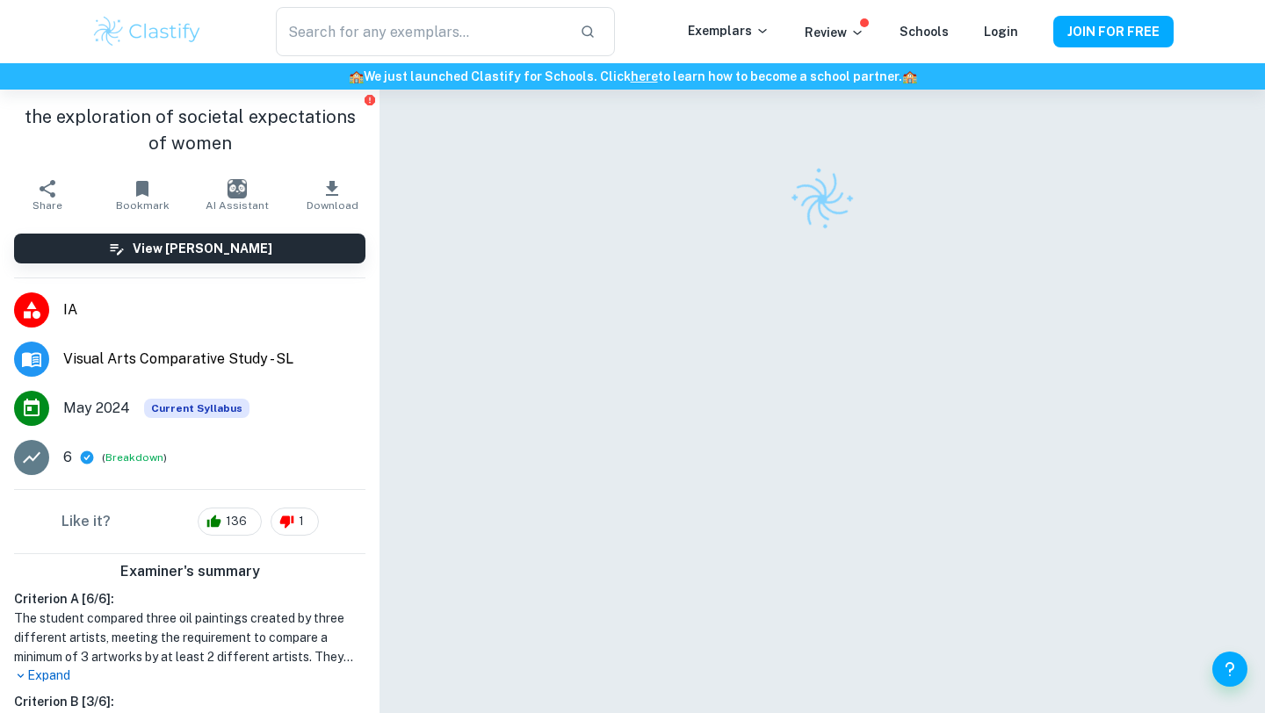
scroll to position [90, 0]
